Goal: Transaction & Acquisition: Purchase product/service

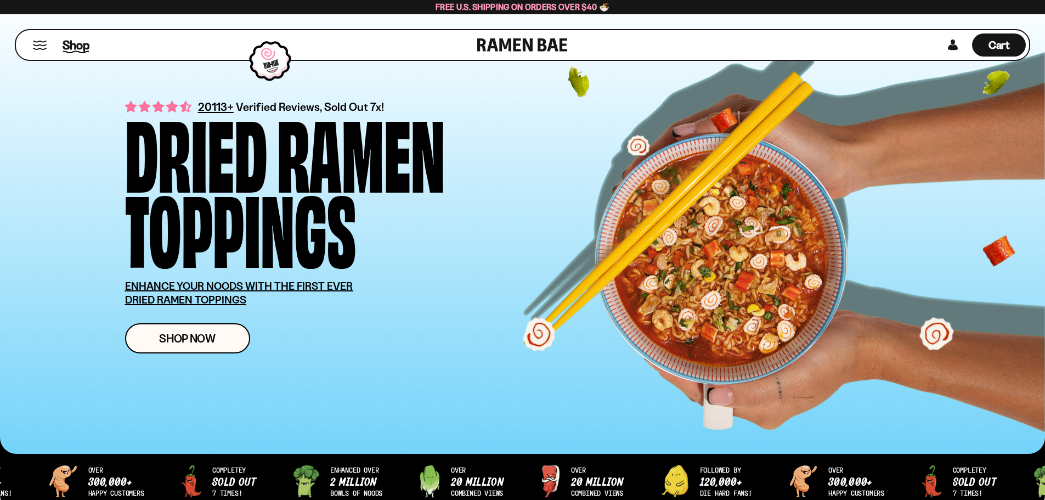
click at [78, 43] on span "Shop" at bounding box center [76, 45] width 27 height 16
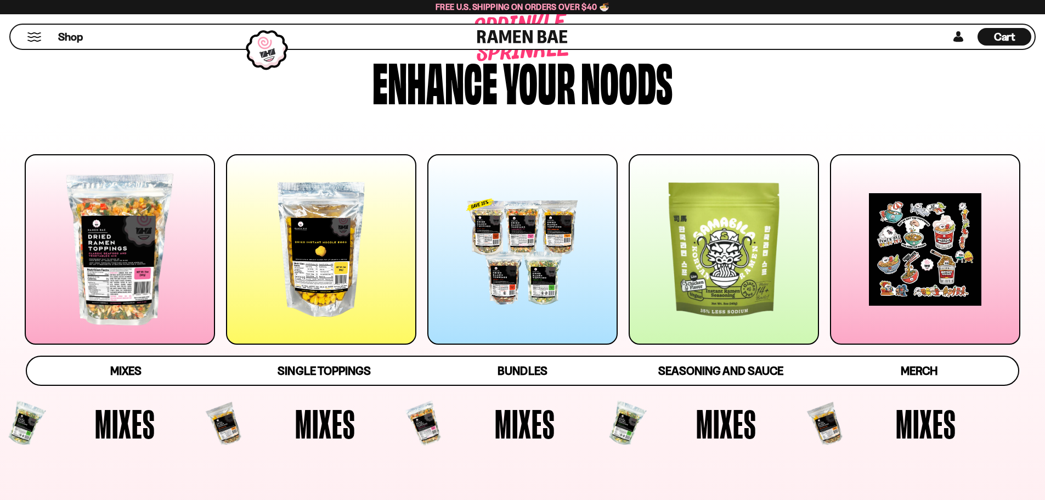
scroll to position [165, 0]
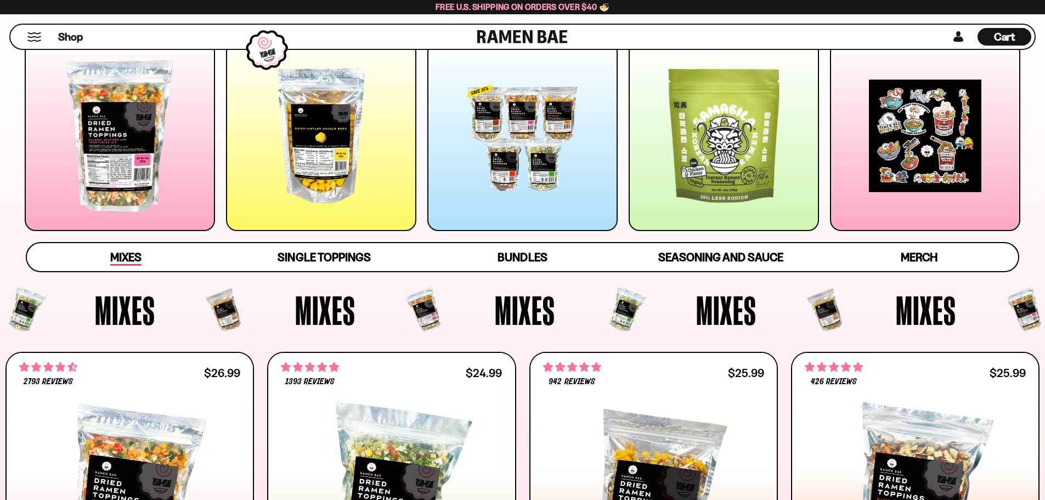
click at [133, 259] on span "Mixes" at bounding box center [125, 257] width 31 height 15
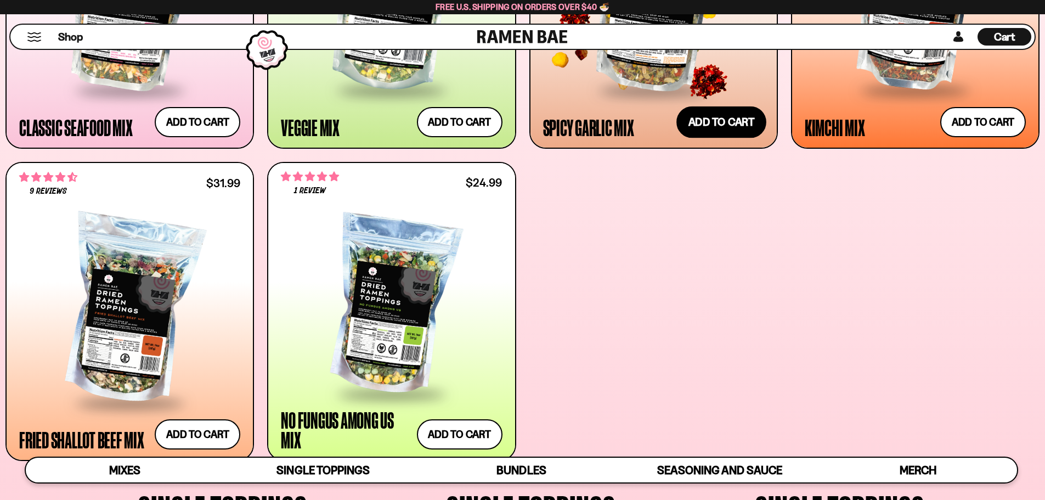
scroll to position [670, 0]
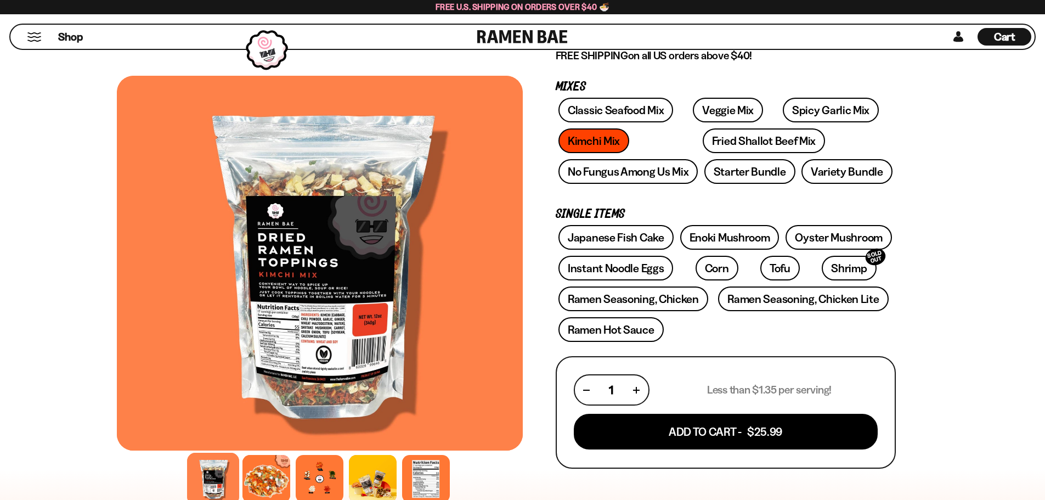
scroll to position [165, 0]
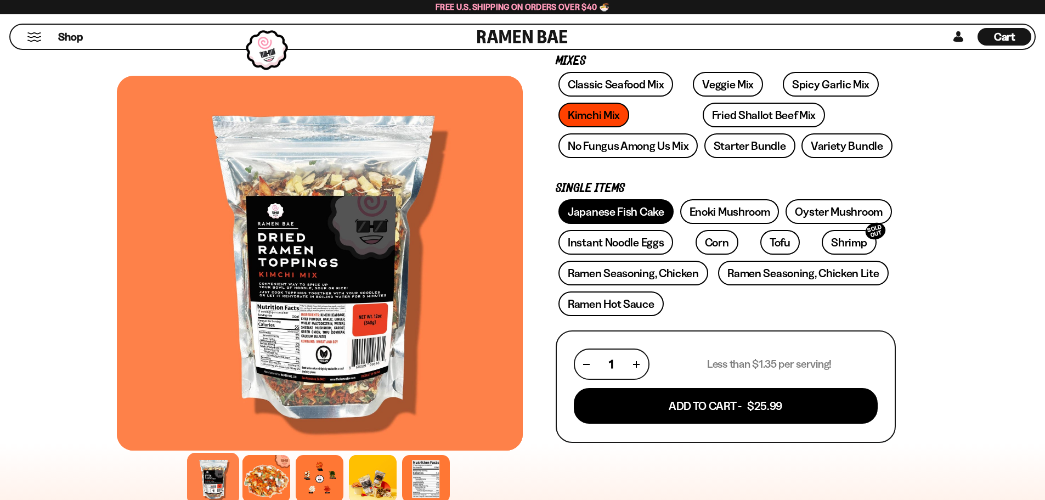
click at [611, 210] on link "Japanese Fish Cake" at bounding box center [615, 211] width 115 height 25
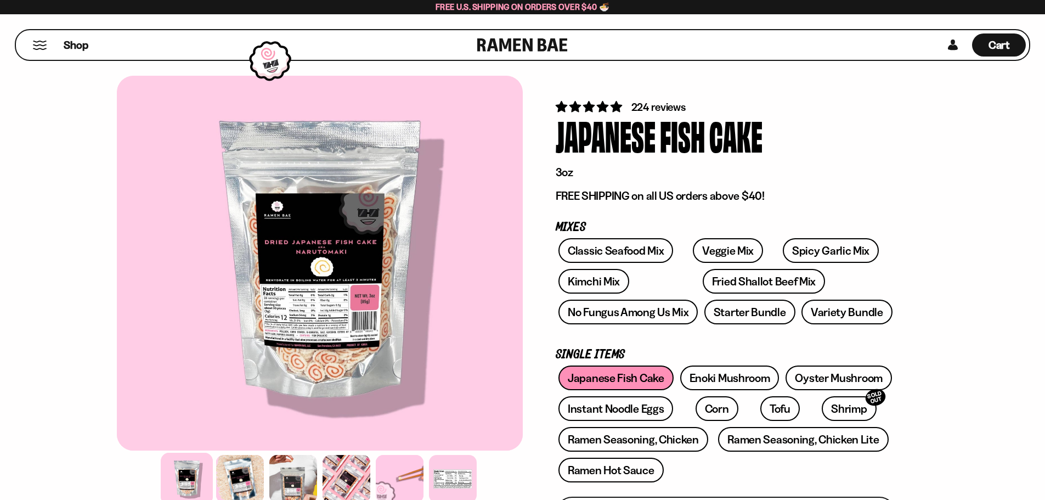
click at [37, 44] on button "Mobile Menu Trigger" at bounding box center [39, 45] width 15 height 9
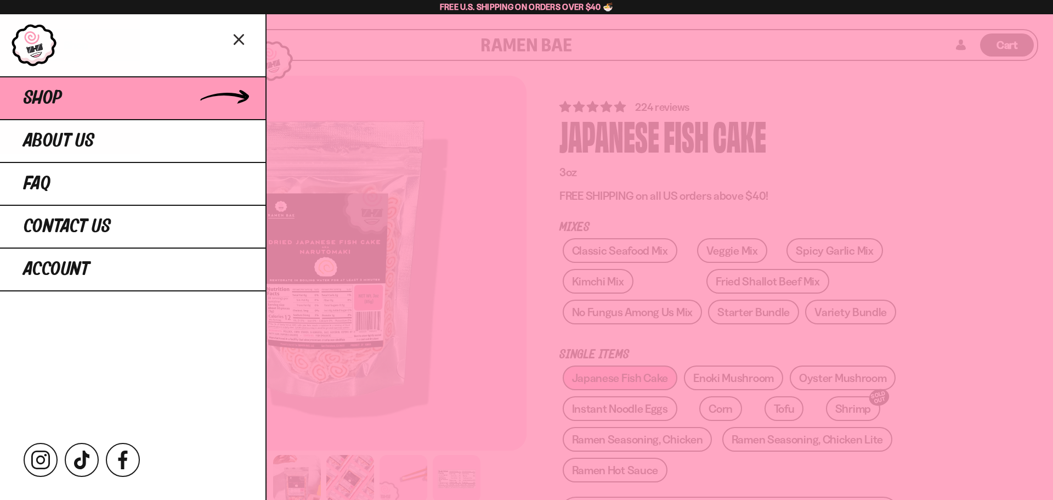
click at [62, 107] on span "Shop" at bounding box center [43, 98] width 38 height 20
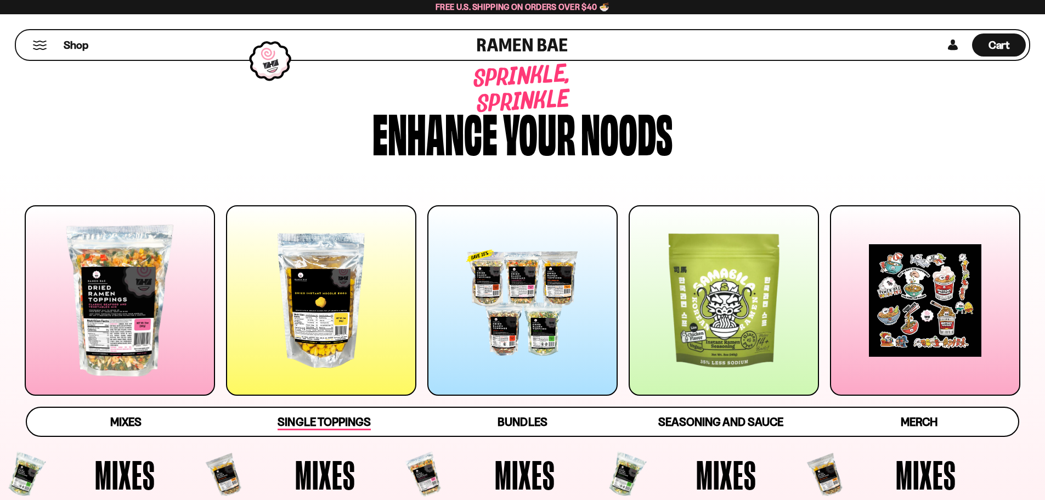
click at [307, 422] on span "Single Toppings" at bounding box center [324, 422] width 93 height 15
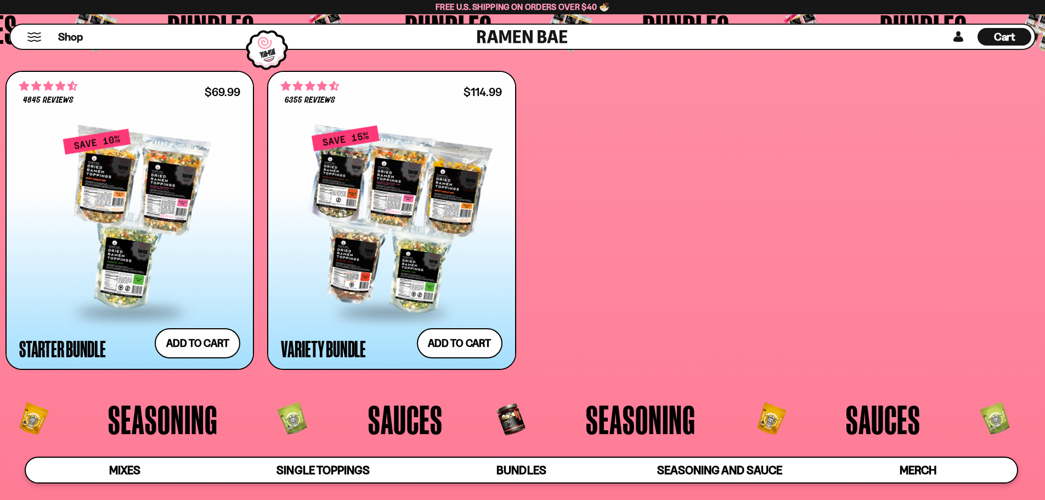
scroll to position [2798, 0]
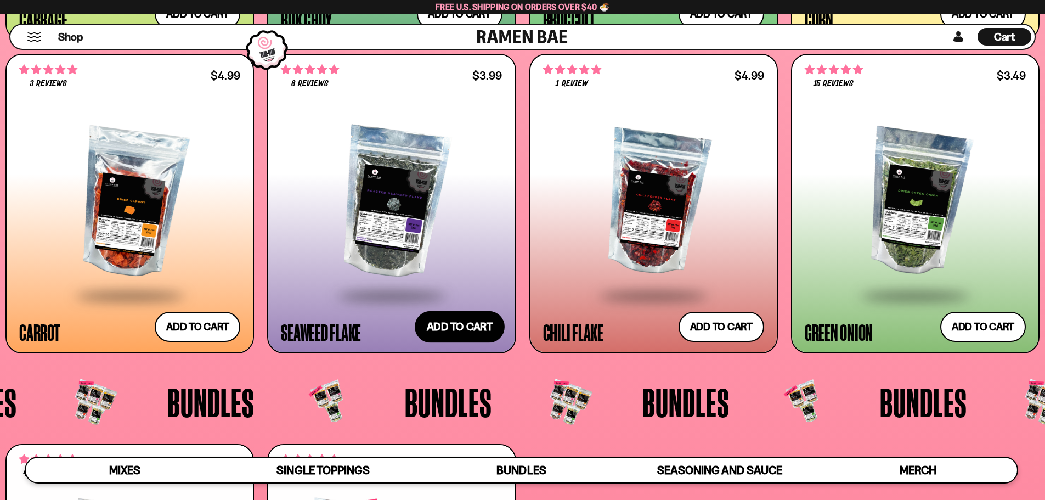
click at [474, 323] on button "Add to cart" at bounding box center [460, 326] width 90 height 32
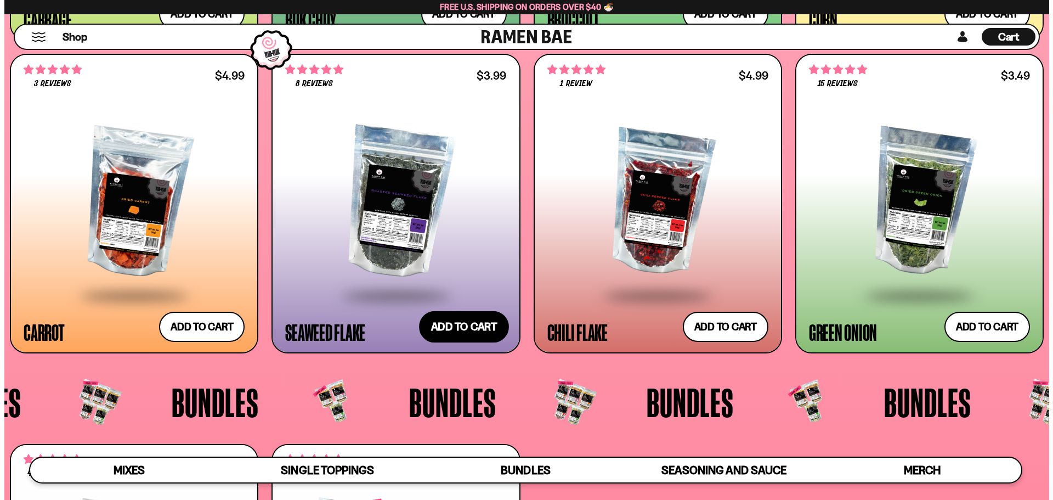
scroll to position [2427, 0]
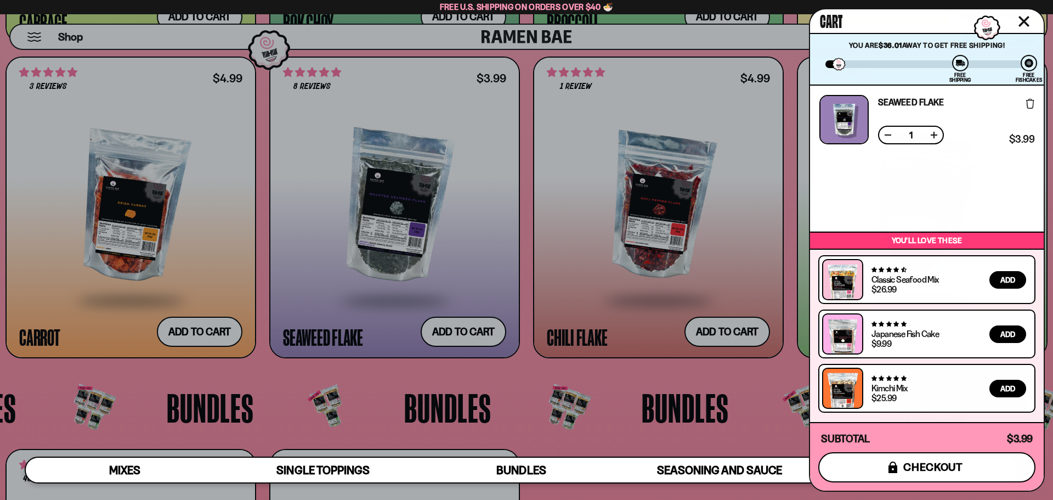
click at [944, 460] on button "icons8-lock checkout" at bounding box center [926, 467] width 217 height 30
